Goal: Navigation & Orientation: Go to known website

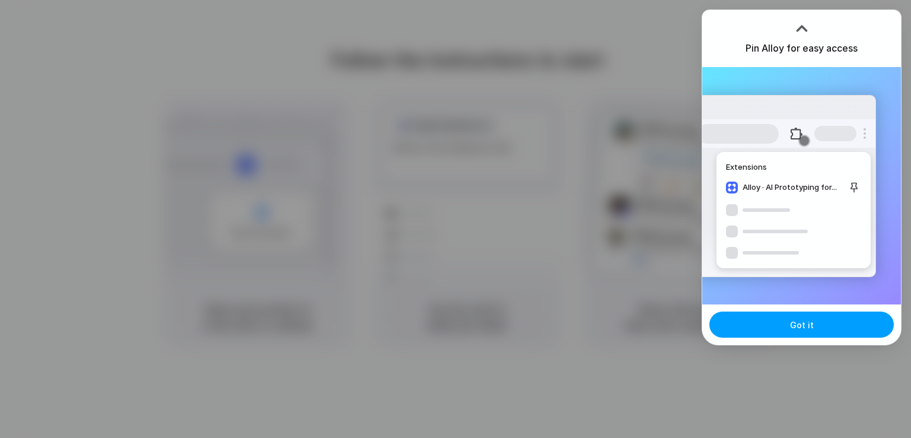
click at [785, 323] on button "Got it" at bounding box center [801, 324] width 184 height 26
